Goal: Task Accomplishment & Management: Manage account settings

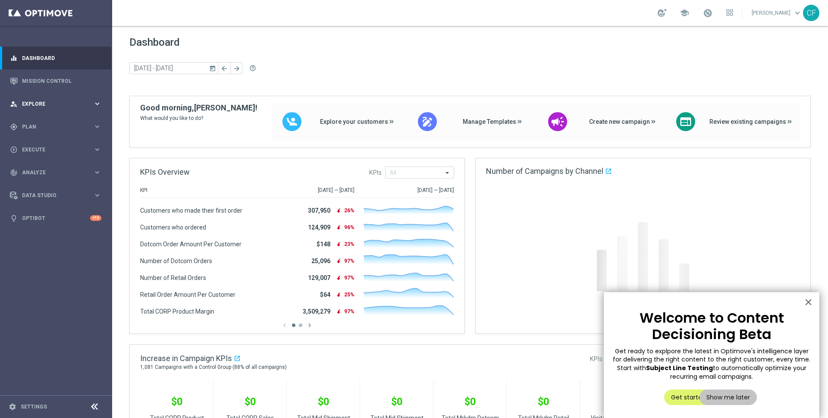
click at [42, 108] on div "person_search Explore keyboard_arrow_right" at bounding box center [55, 103] width 111 height 23
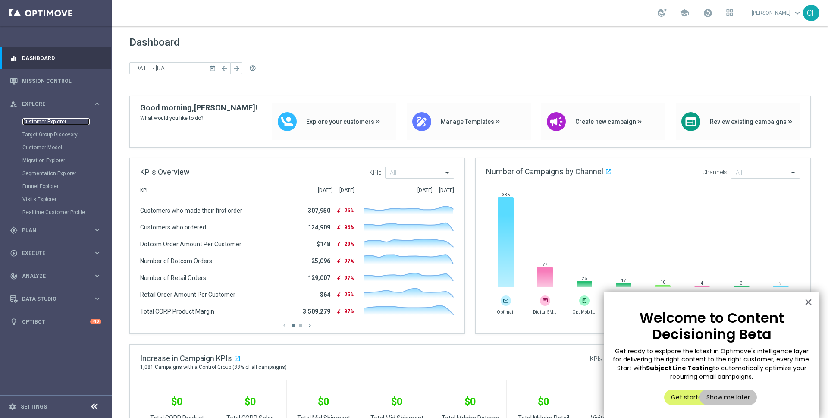
click at [46, 123] on link "Customer Explorer" at bounding box center [55, 121] width 67 height 7
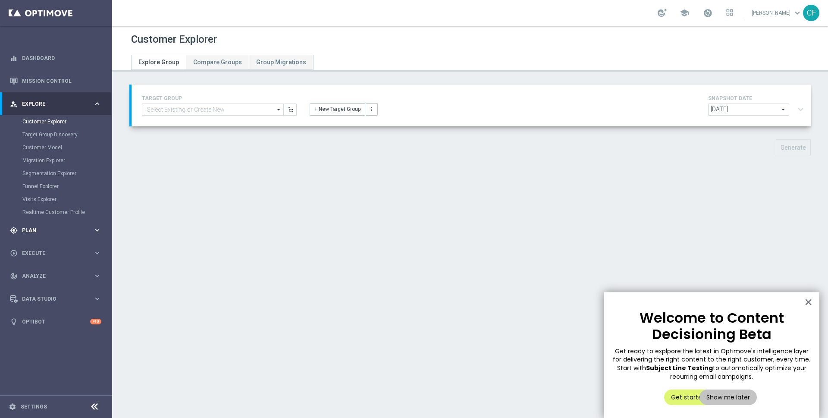
click at [59, 234] on div "gps_fixed Plan" at bounding box center [51, 230] width 83 height 8
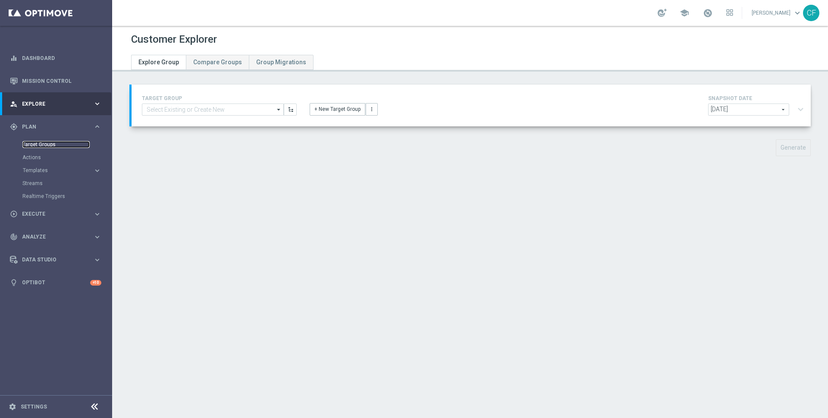
click at [46, 148] on link "Target Groups" at bounding box center [55, 144] width 67 height 7
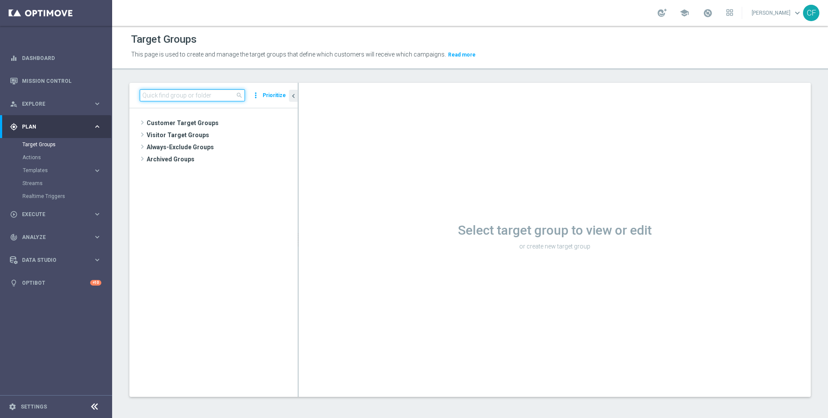
click at [202, 89] on input at bounding box center [192, 95] width 105 height 12
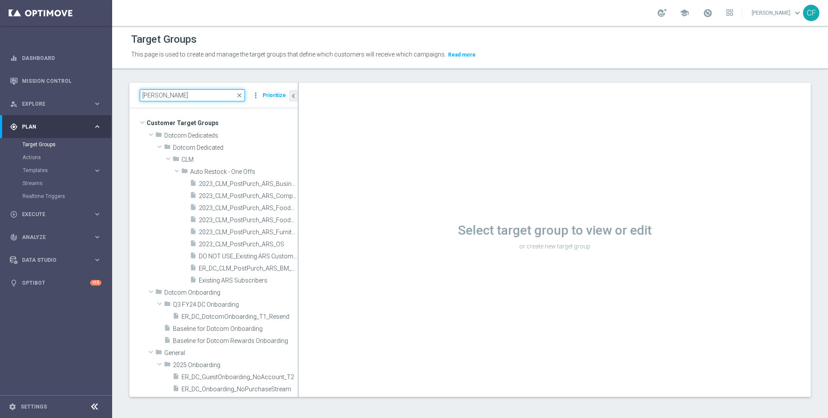
type input "[PERSON_NAME]"
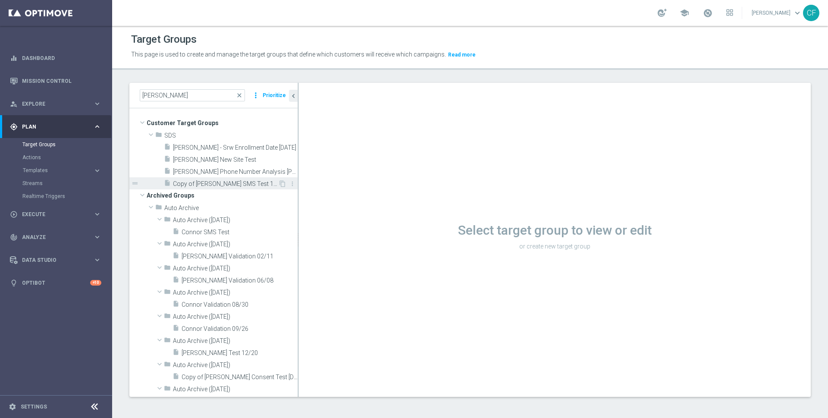
click at [194, 183] on span "Copy of [PERSON_NAME] SMS Test 10/20 PROD CHANNEL" at bounding box center [225, 183] width 105 height 7
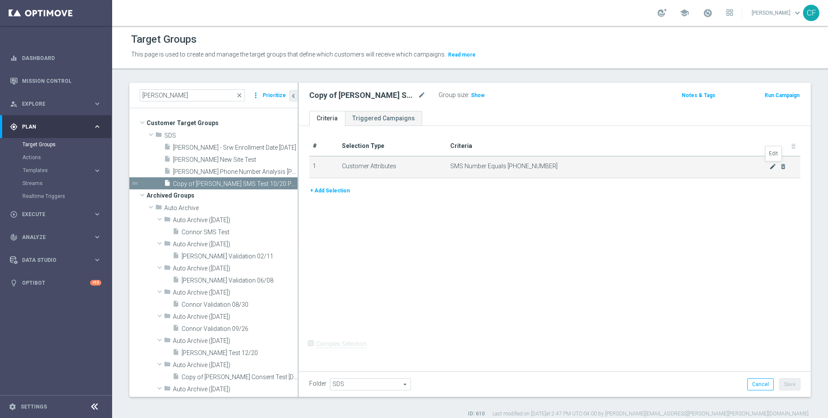
click at [774, 167] on icon "mode_edit" at bounding box center [773, 166] width 7 height 7
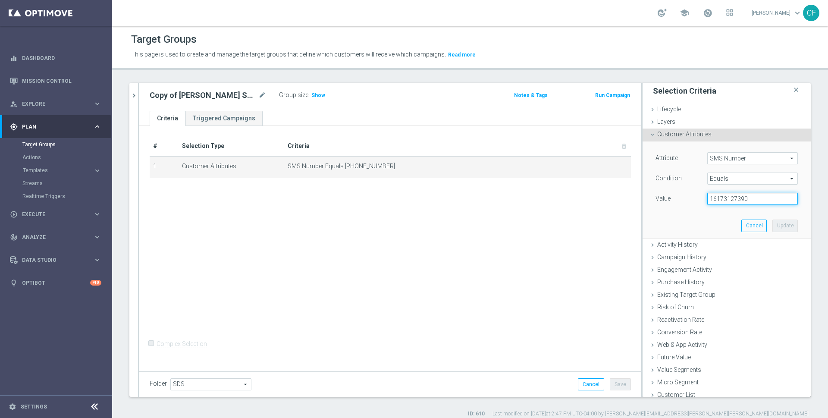
click at [730, 196] on input "16173127390" at bounding box center [752, 199] width 91 height 12
paste input "where phone_number ="
paste input "17742406128"
type input "17742406128"
click at [787, 222] on button "Update" at bounding box center [785, 226] width 25 height 12
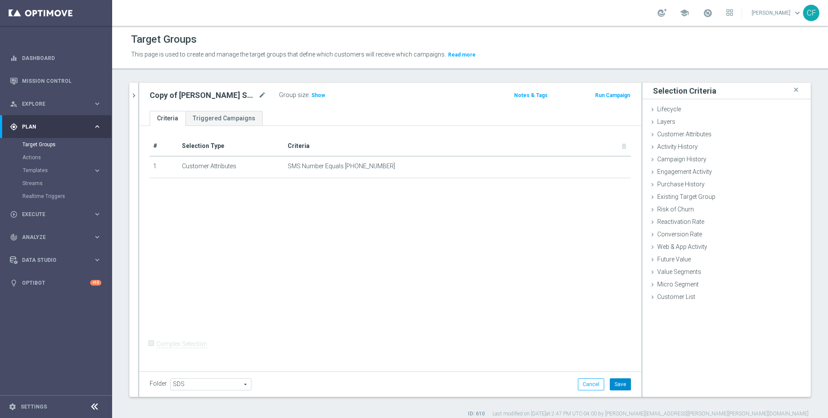
click at [624, 382] on button "Save" at bounding box center [620, 384] width 21 height 12
click at [320, 96] on span "Show" at bounding box center [318, 95] width 14 height 6
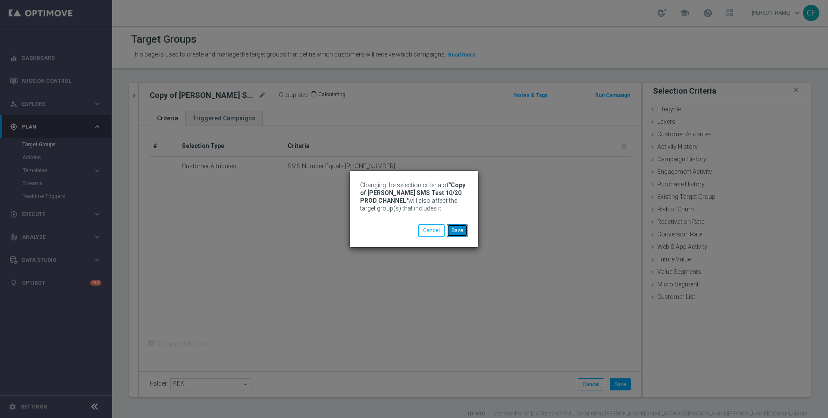
click at [457, 229] on button "Save" at bounding box center [457, 230] width 21 height 12
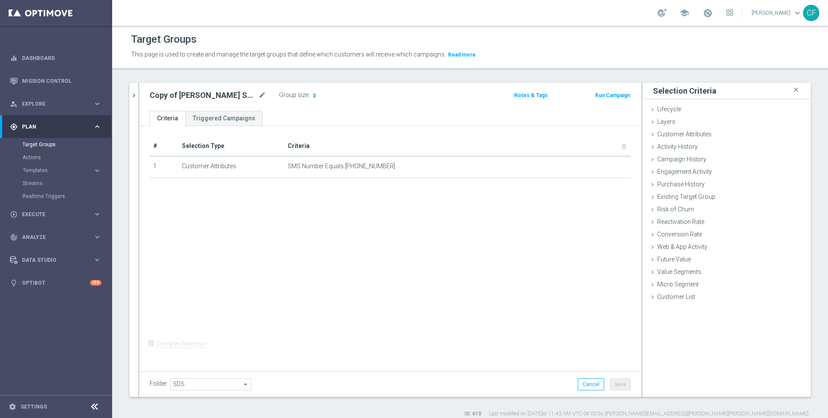
click at [312, 94] on span "3" at bounding box center [314, 96] width 5 height 8
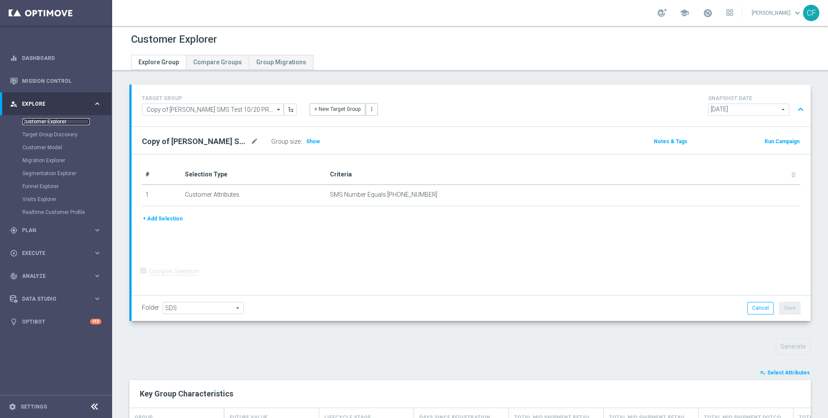
click at [38, 124] on link "Customer Explorer" at bounding box center [55, 121] width 67 height 7
click at [39, 232] on span "Plan" at bounding box center [57, 230] width 71 height 5
click at [42, 144] on link "Target Groups" at bounding box center [55, 144] width 67 height 7
